Goal: Book appointment/travel/reservation

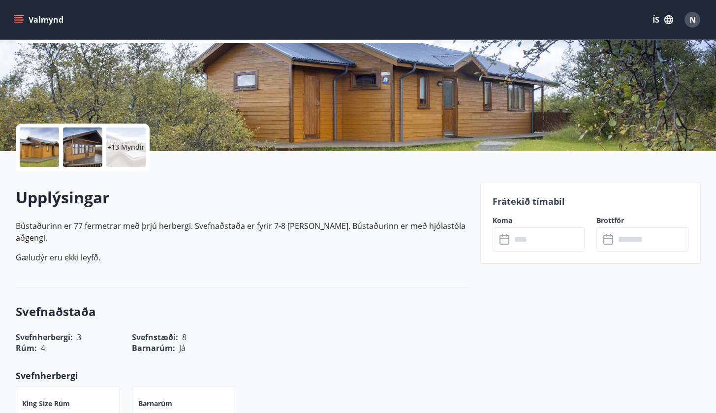
scroll to position [151, 0]
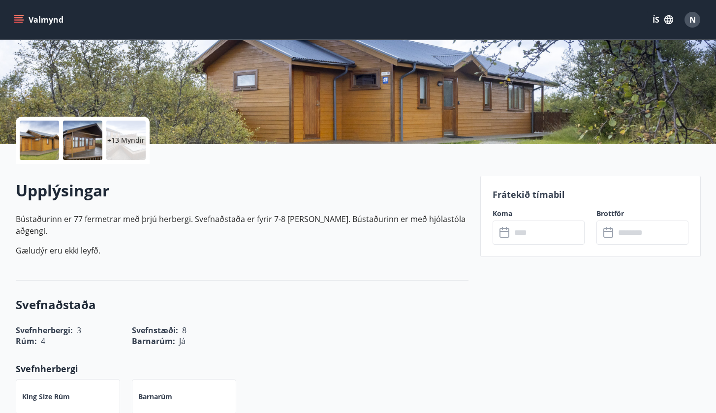
click at [534, 234] on input "text" at bounding box center [547, 233] width 73 height 24
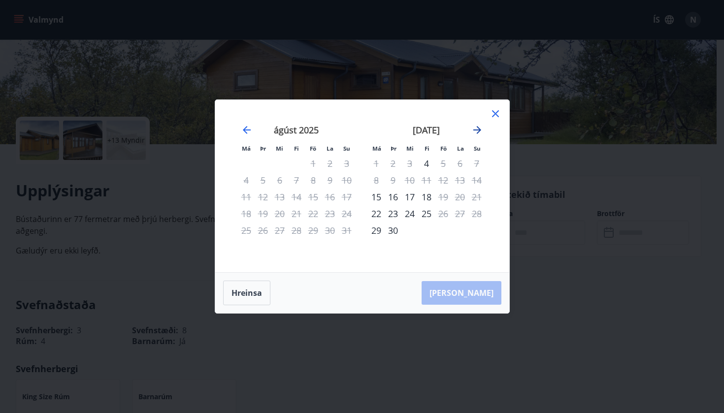
click at [480, 132] on icon "Move forward to switch to the next month." at bounding box center [477, 130] width 12 height 12
click at [444, 179] on div "10" at bounding box center [443, 180] width 17 height 17
click at [377, 195] on div "13" at bounding box center [376, 197] width 17 height 17
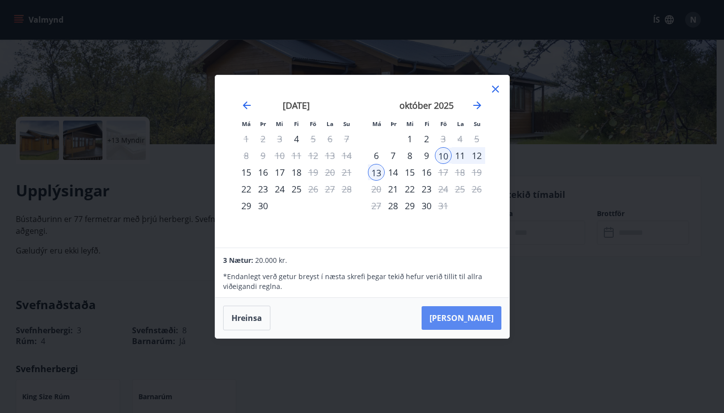
click at [495, 318] on button "Taka Frá" at bounding box center [461, 318] width 80 height 24
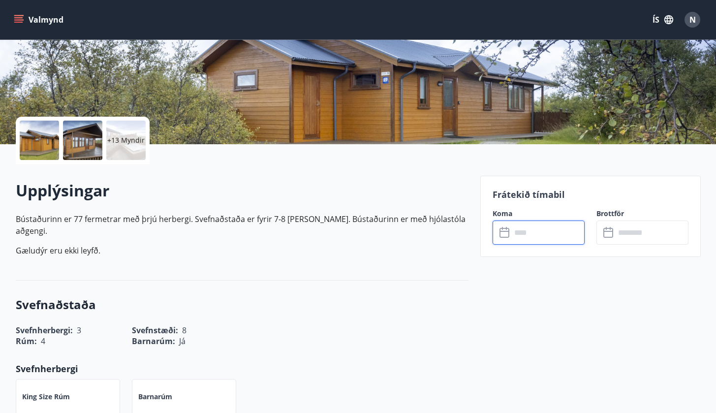
type input "******"
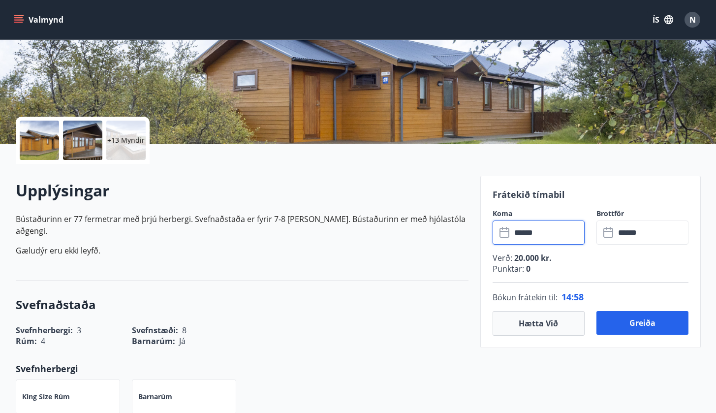
click at [692, 331] on div "Frátekið tímabil Koma ​ ****** ​ Brottför ​ ****** ​ Verð : 20.000 kr. Punktar …" at bounding box center [590, 262] width 221 height 172
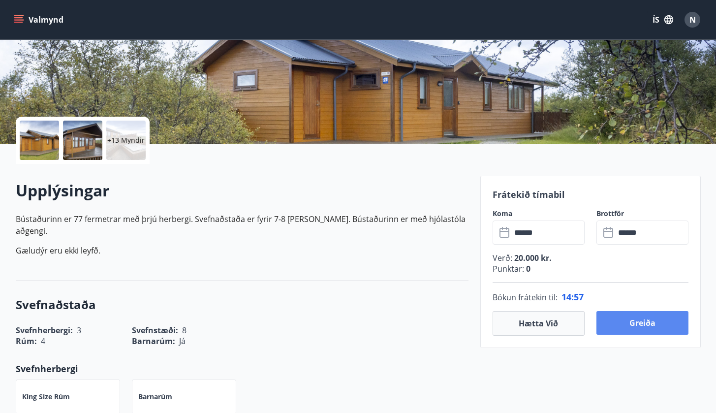
click at [668, 329] on button "Greiða" at bounding box center [643, 323] width 92 height 24
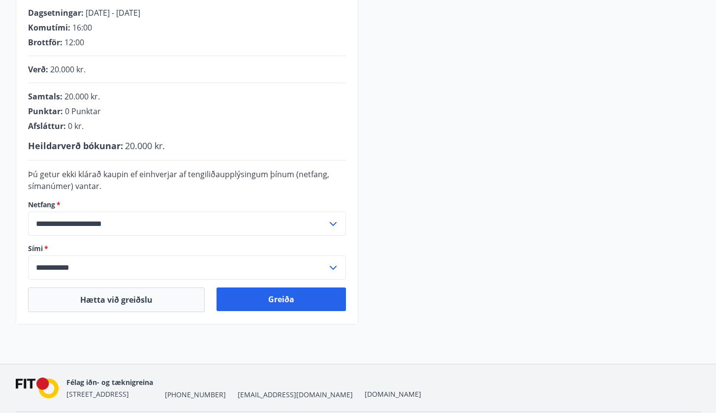
scroll to position [206, 0]
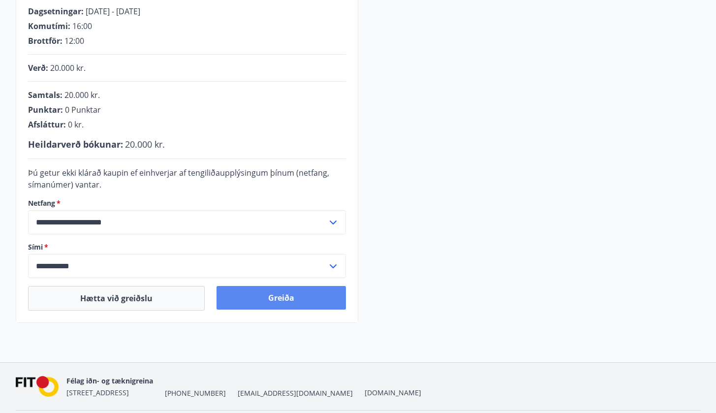
click at [251, 299] on button "Greiða" at bounding box center [281, 298] width 129 height 24
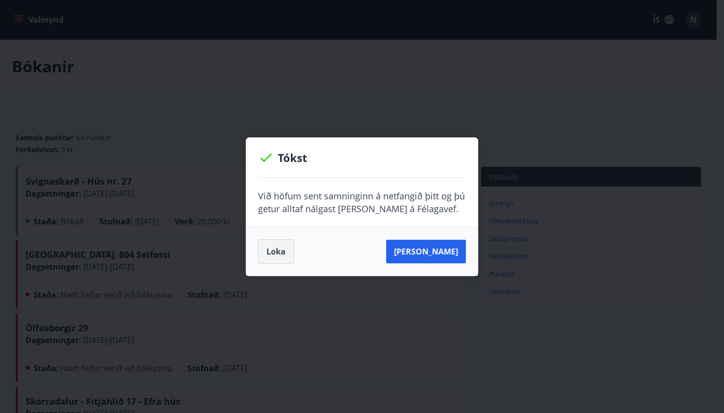
click at [270, 259] on button "Loka" at bounding box center [276, 251] width 36 height 25
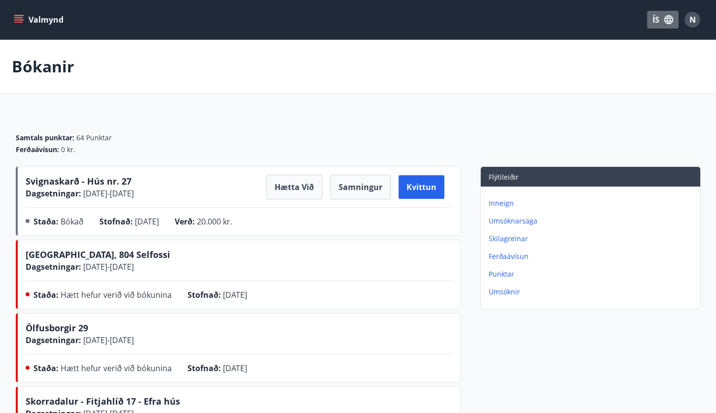
click at [663, 16] on button "ÍS" at bounding box center [663, 20] width 32 height 18
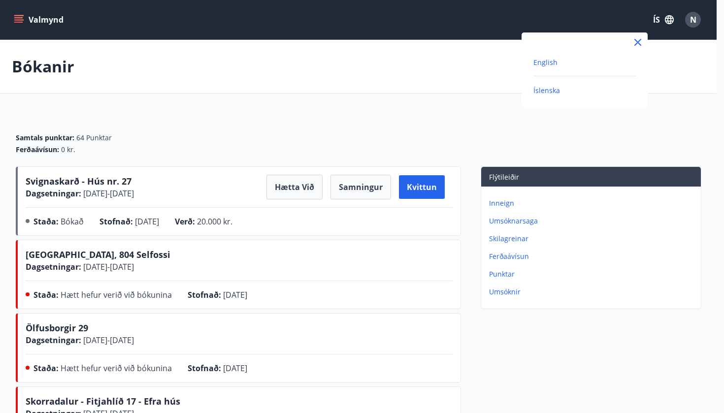
click at [541, 63] on span "English" at bounding box center [545, 62] width 24 height 9
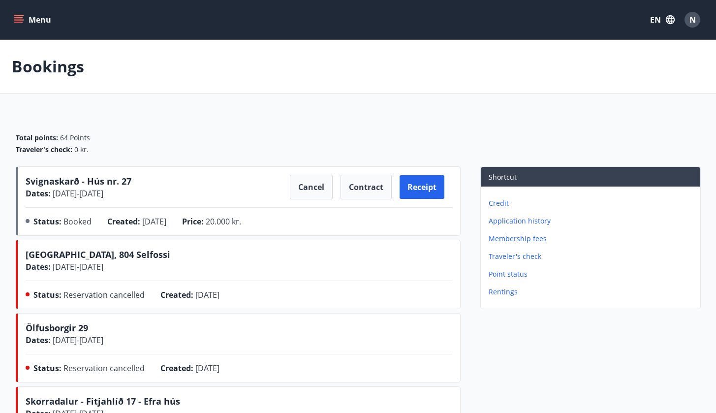
click at [500, 204] on p "Credit" at bounding box center [593, 203] width 208 height 10
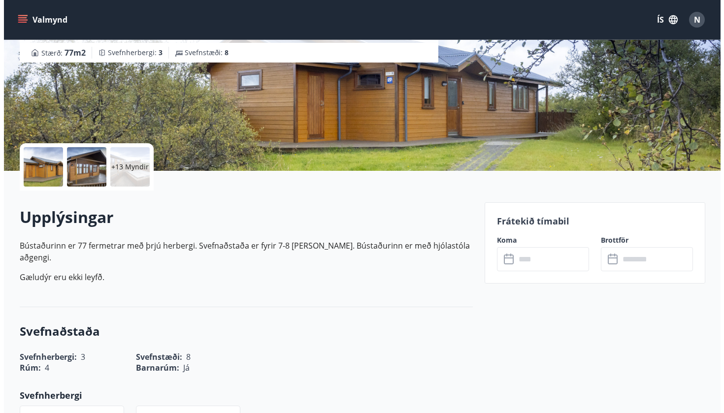
scroll to position [145, 0]
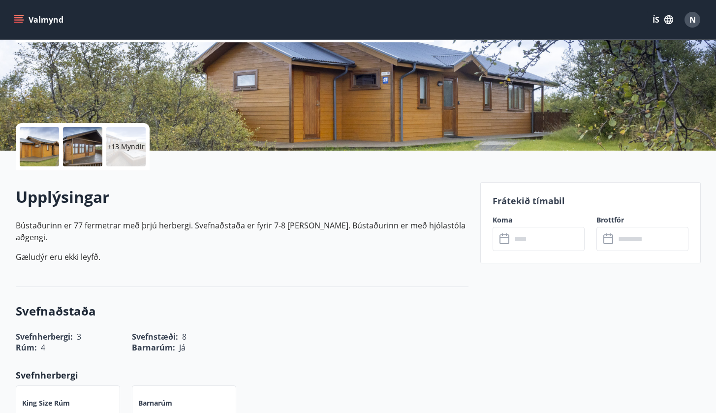
click at [131, 156] on div "+13 Myndir" at bounding box center [125, 146] width 39 height 39
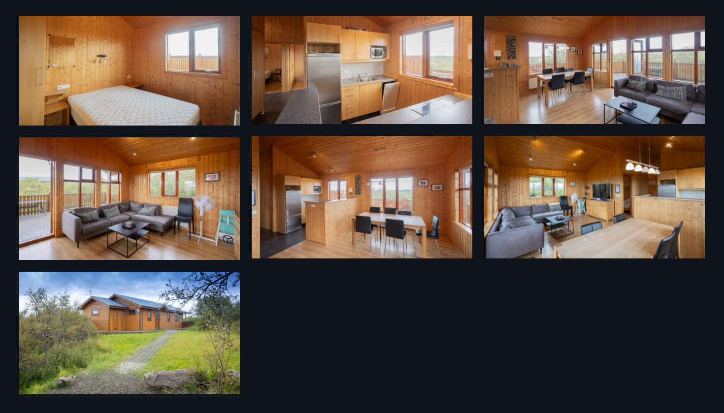
scroll to position [591, 0]
